Goal: Task Accomplishment & Management: Manage account settings

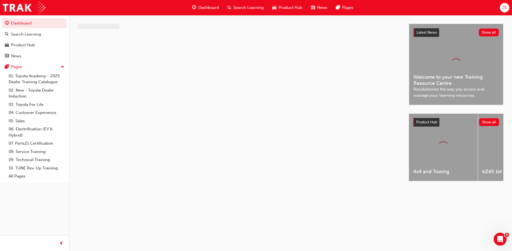
click at [509, 7] on div "JS" at bounding box center [504, 7] width 9 height 9
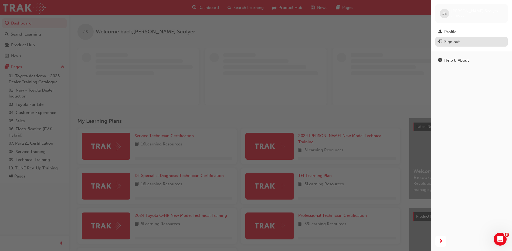
click at [450, 42] on div "Sign out" at bounding box center [451, 42] width 15 height 6
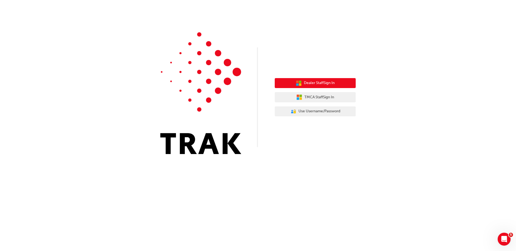
click at [321, 84] on span "Dealer Staff Sign In" at bounding box center [319, 83] width 31 height 6
